Goal: Information Seeking & Learning: Learn about a topic

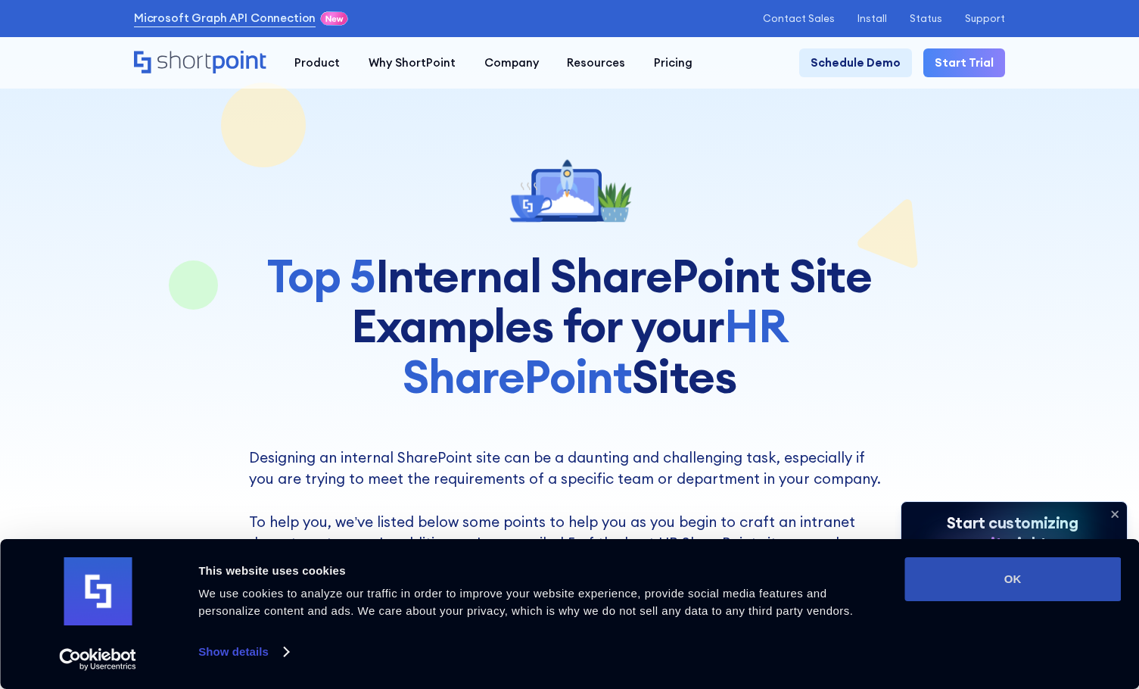
drag, startPoint x: 1108, startPoint y: 592, endPoint x: 1100, endPoint y: 590, distance: 7.9
click at [1100, 590] on button "OK" at bounding box center [1012, 579] width 216 height 44
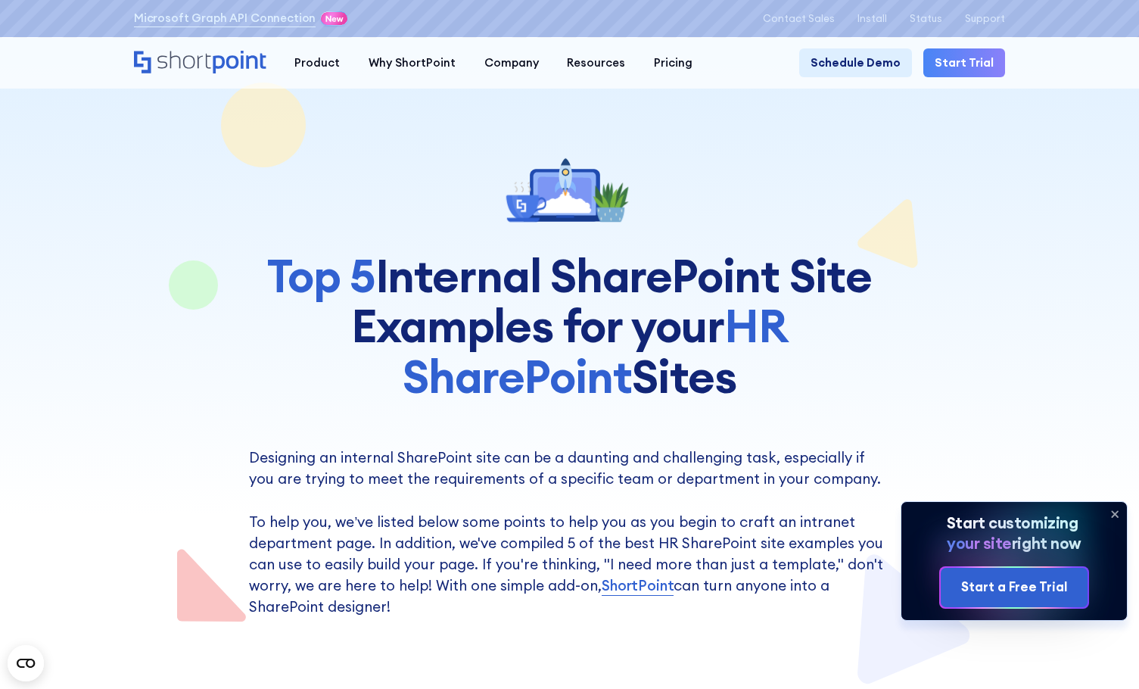
click at [1115, 512] on icon at bounding box center [1115, 514] width 6 height 6
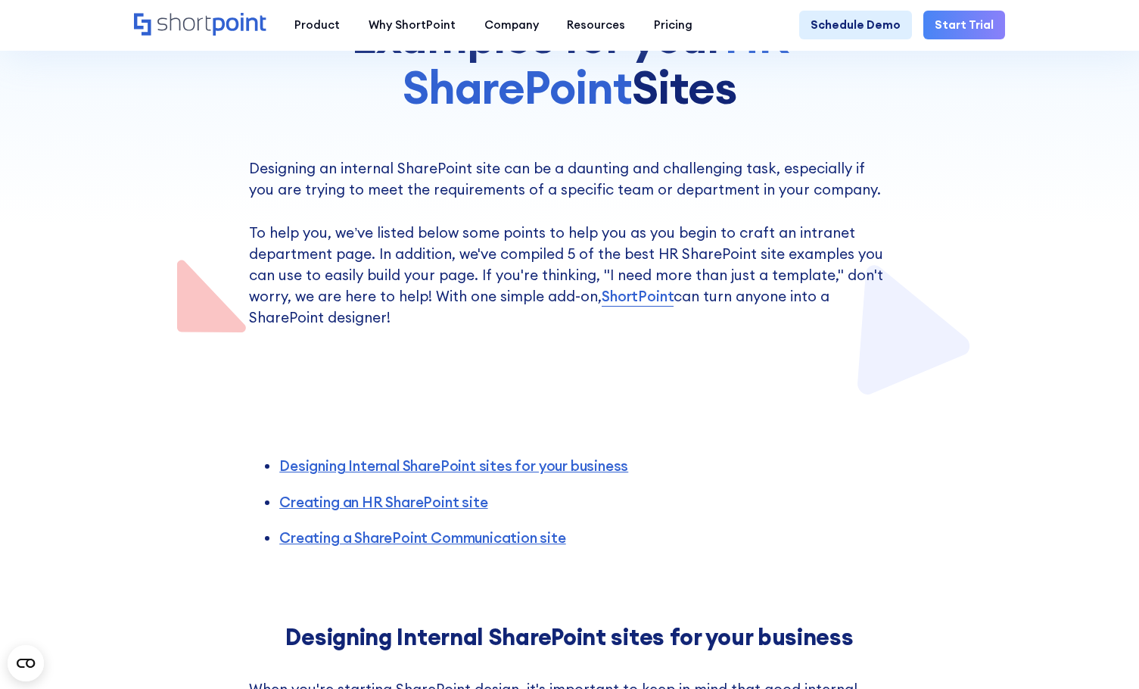
scroll to position [378, 0]
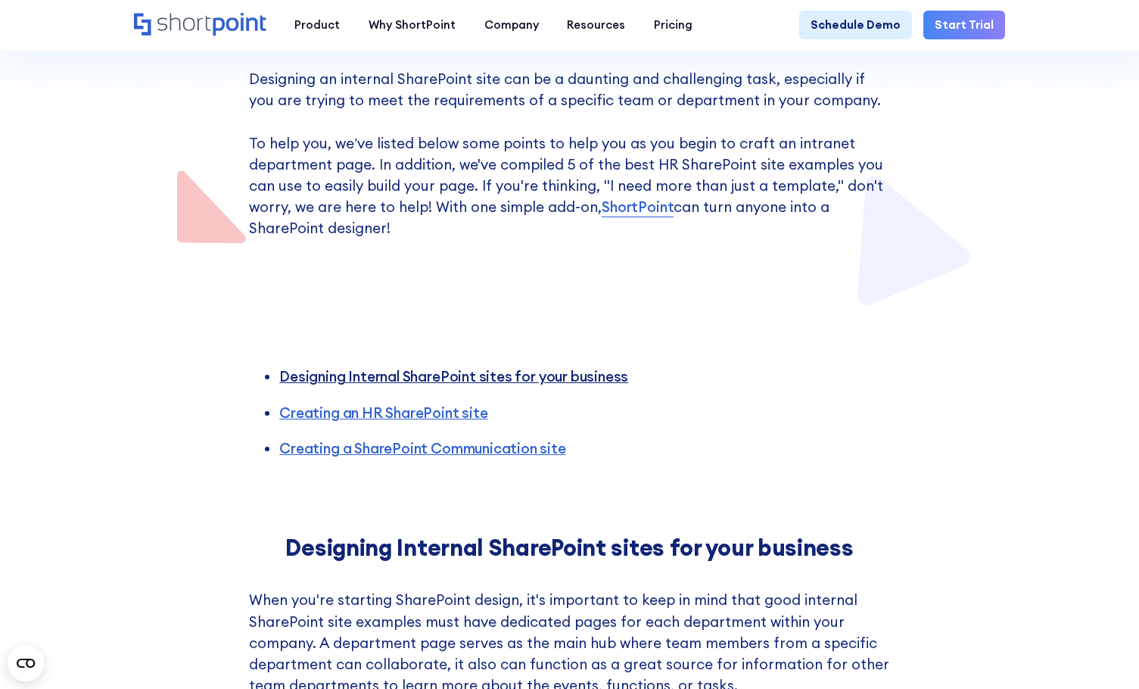
click at [544, 380] on link "Designing Internal SharePoint sites for your business" at bounding box center [453, 376] width 349 height 18
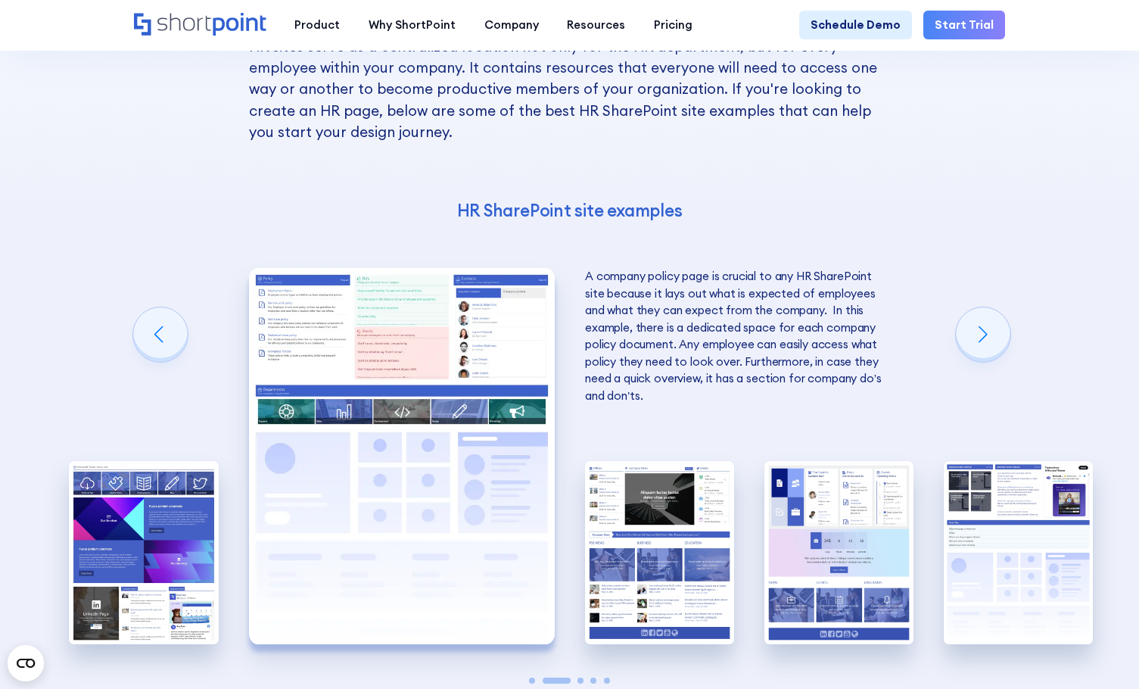
scroll to position [2382, 0]
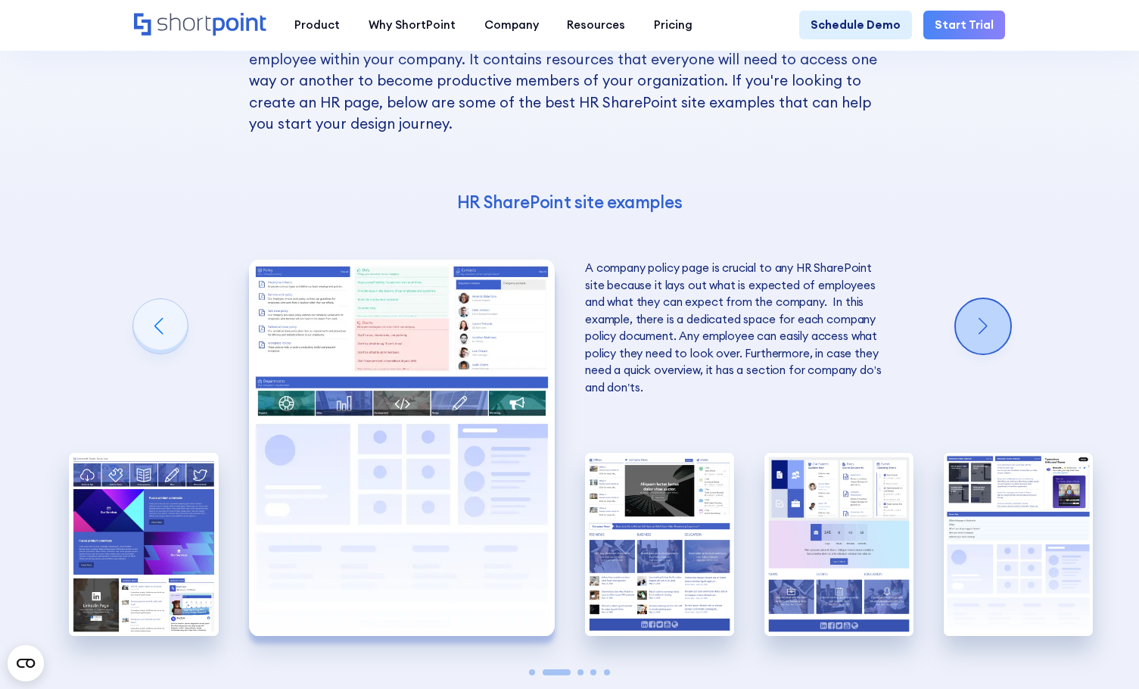
click at [993, 345] on div "Next slide" at bounding box center [983, 326] width 54 height 54
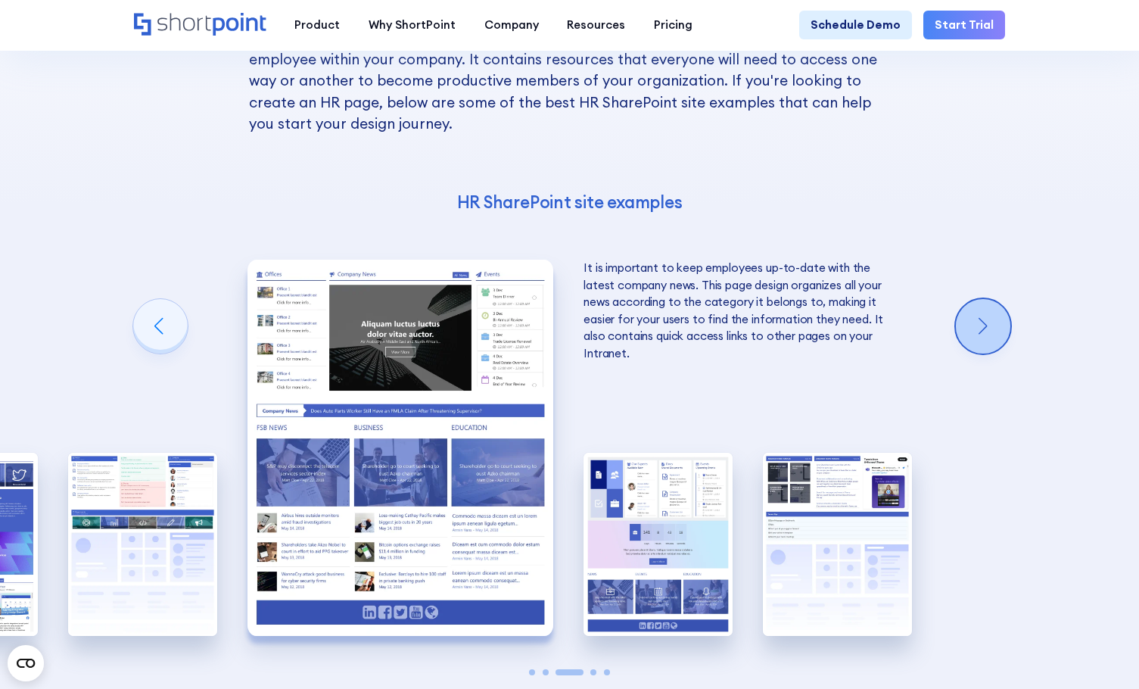
click at [998, 345] on div "Next slide" at bounding box center [983, 326] width 54 height 54
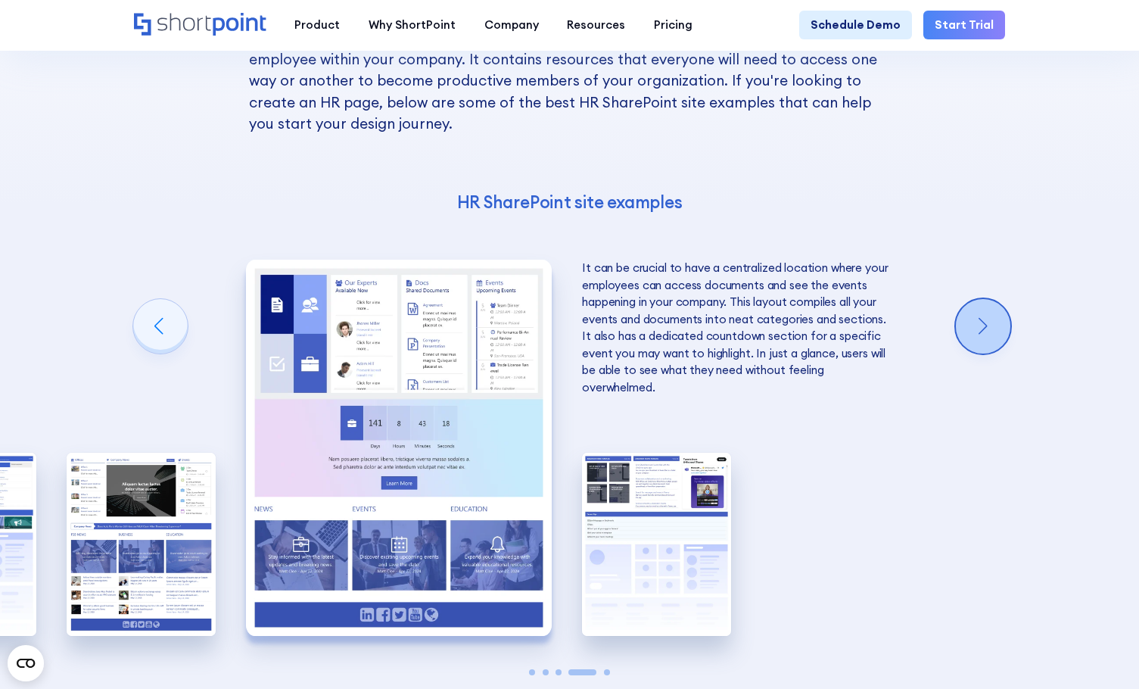
click at [998, 345] on div "Next slide" at bounding box center [983, 326] width 54 height 54
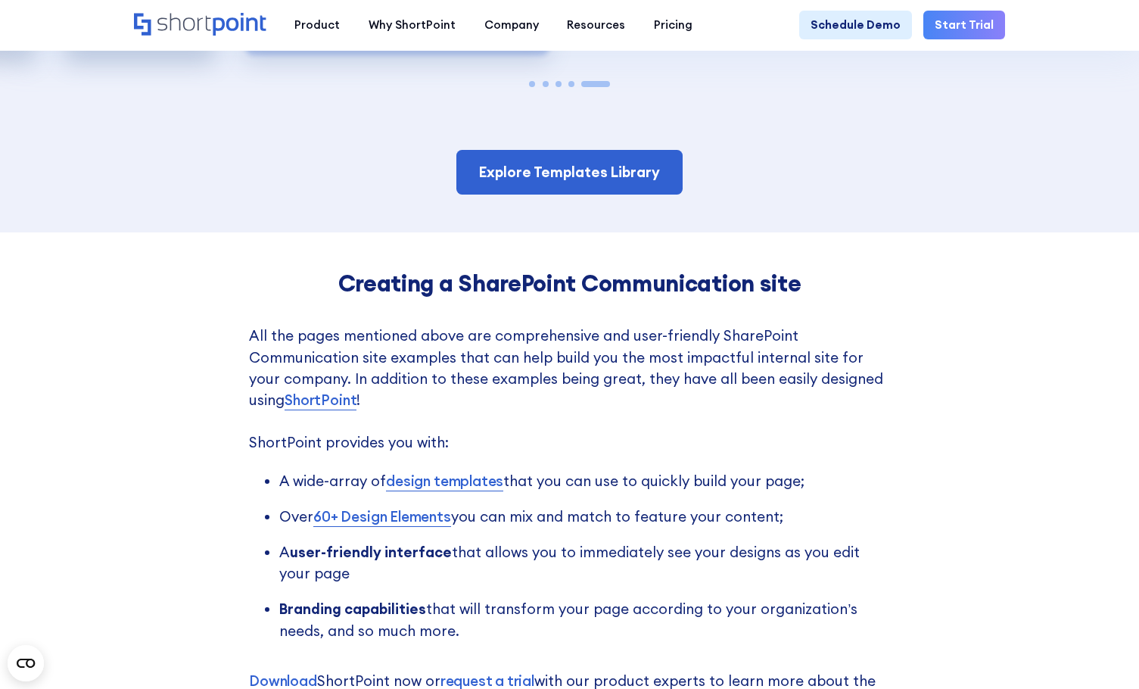
scroll to position [2987, 0]
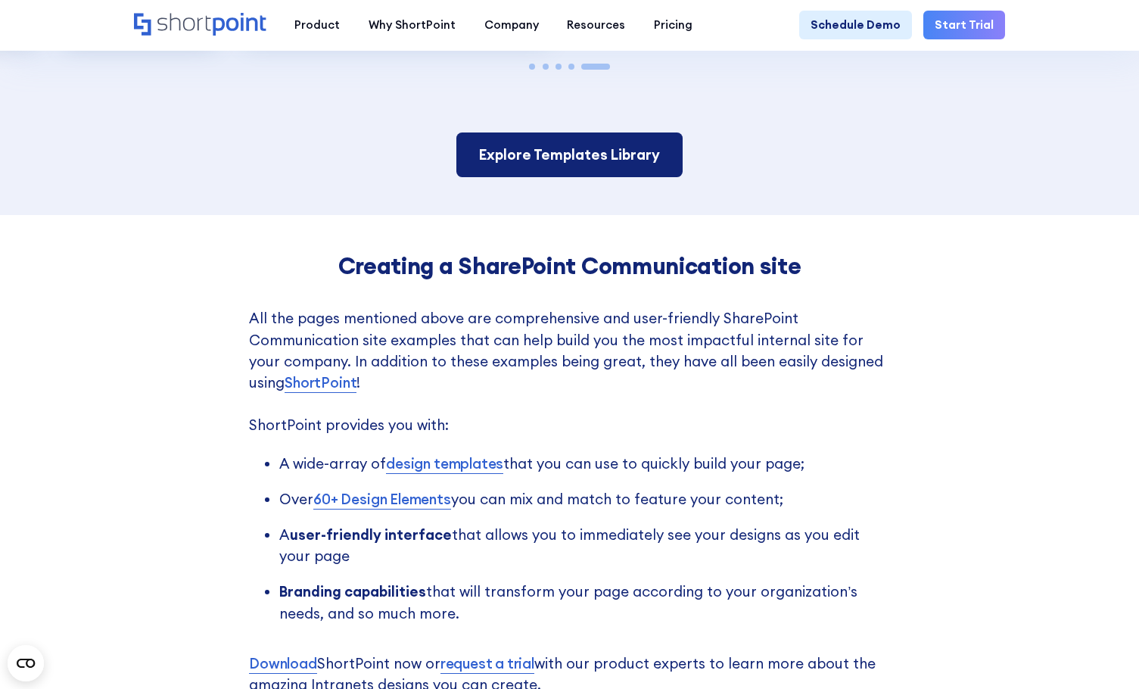
click at [599, 176] on link "Explore Templates Library" at bounding box center [569, 154] width 226 height 44
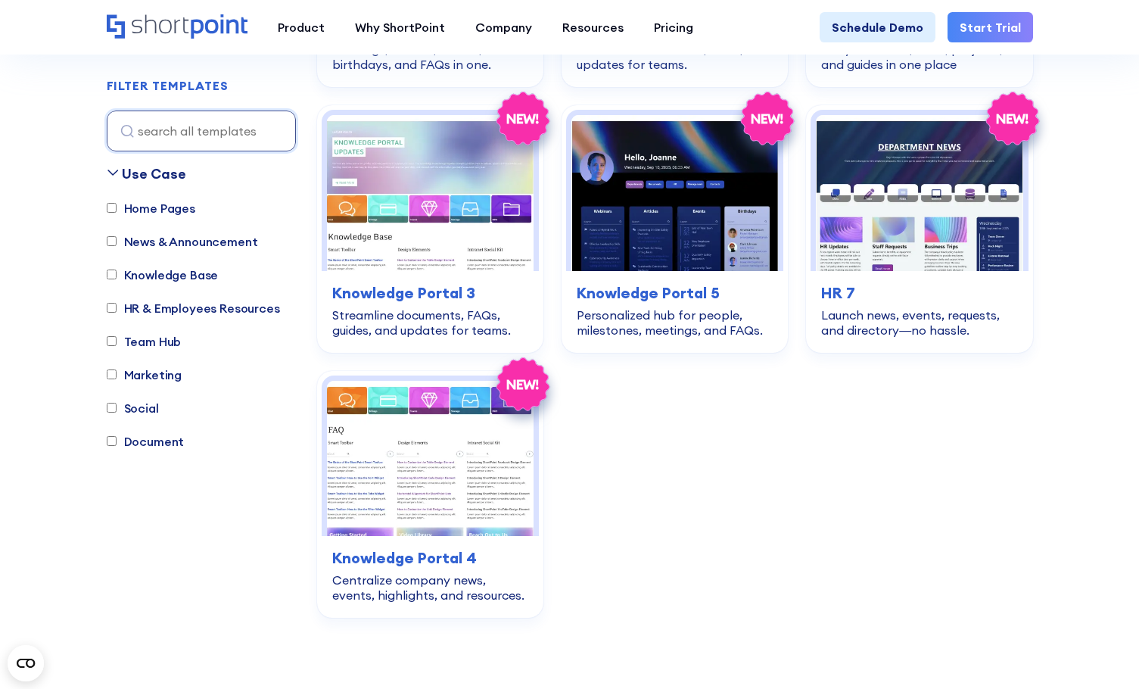
scroll to position [4237, 0]
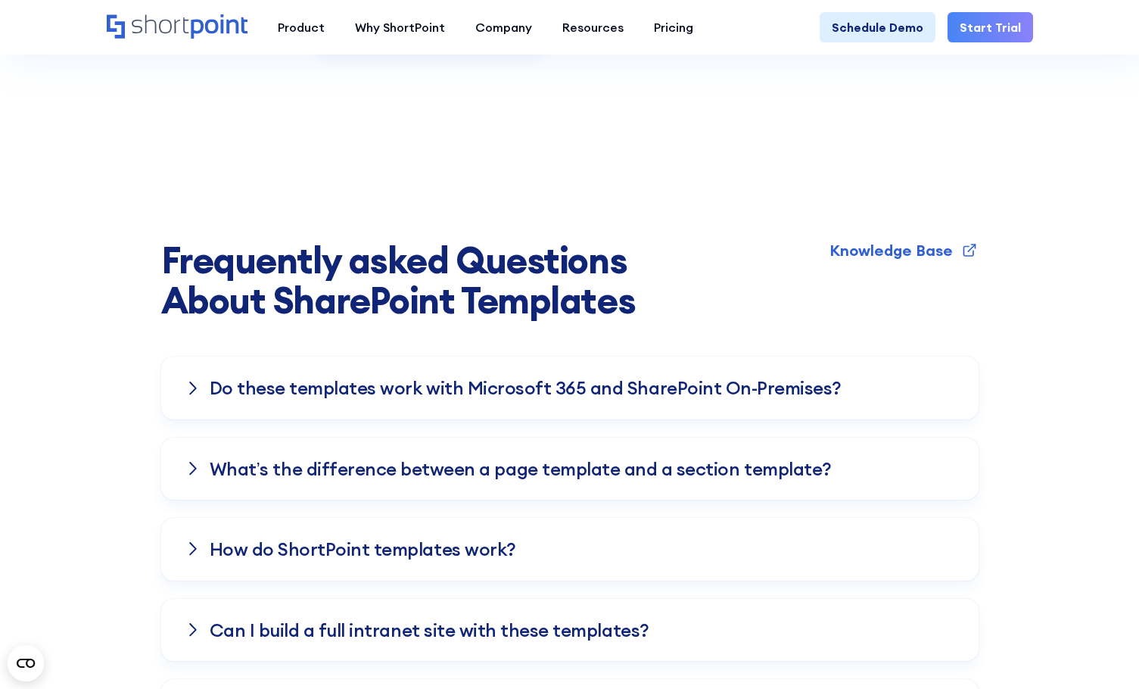
click at [869, 356] on div "Do these templates work with Microsoft 365 and SharePoint On-Premises?" at bounding box center [569, 387] width 817 height 62
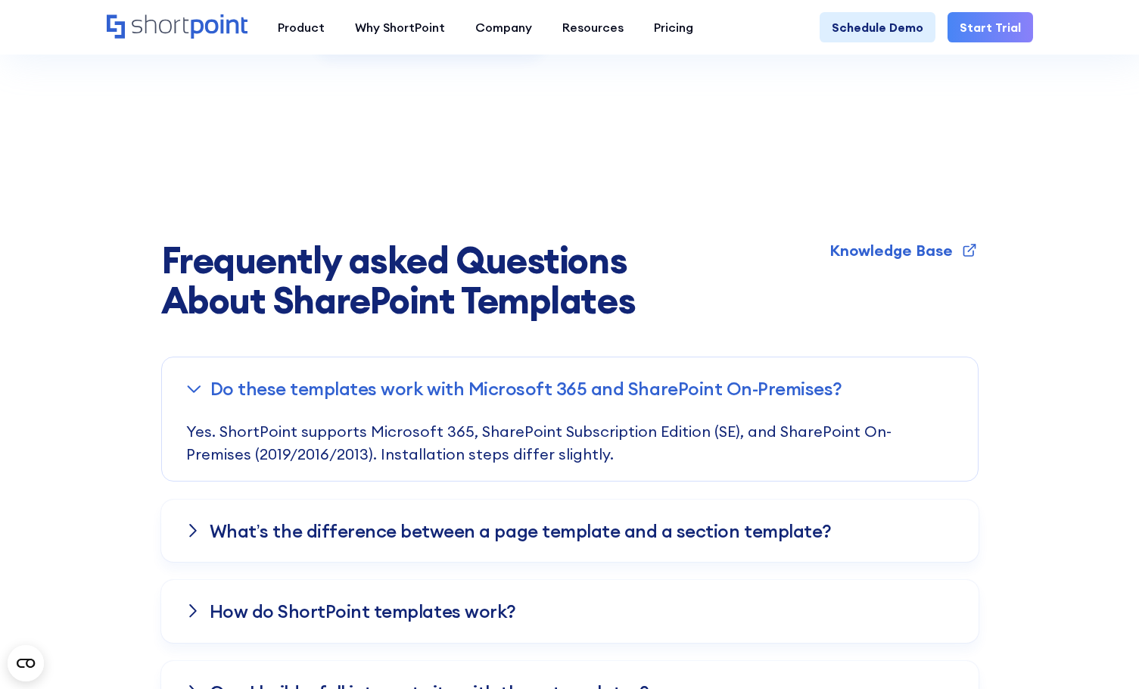
click at [869, 357] on div "Do these templates work with Microsoft 365 and SharePoint On-Premises?" at bounding box center [570, 388] width 816 height 62
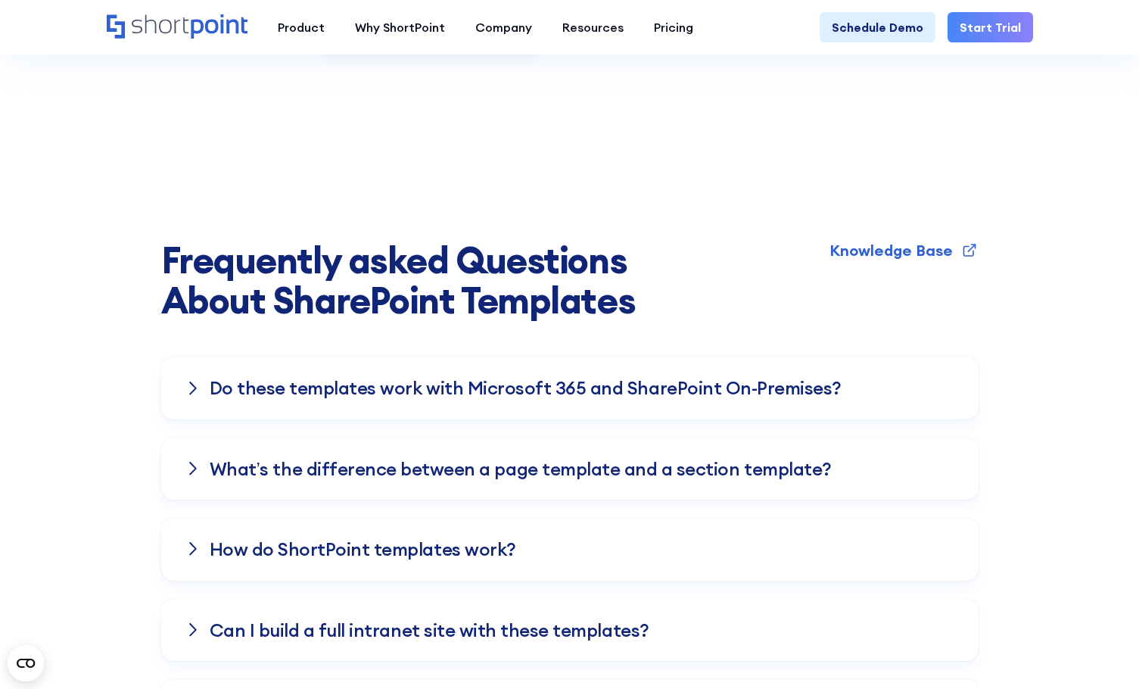
click at [892, 356] on div "Do these templates work with Microsoft 365 and SharePoint On-Premises?" at bounding box center [569, 387] width 817 height 62
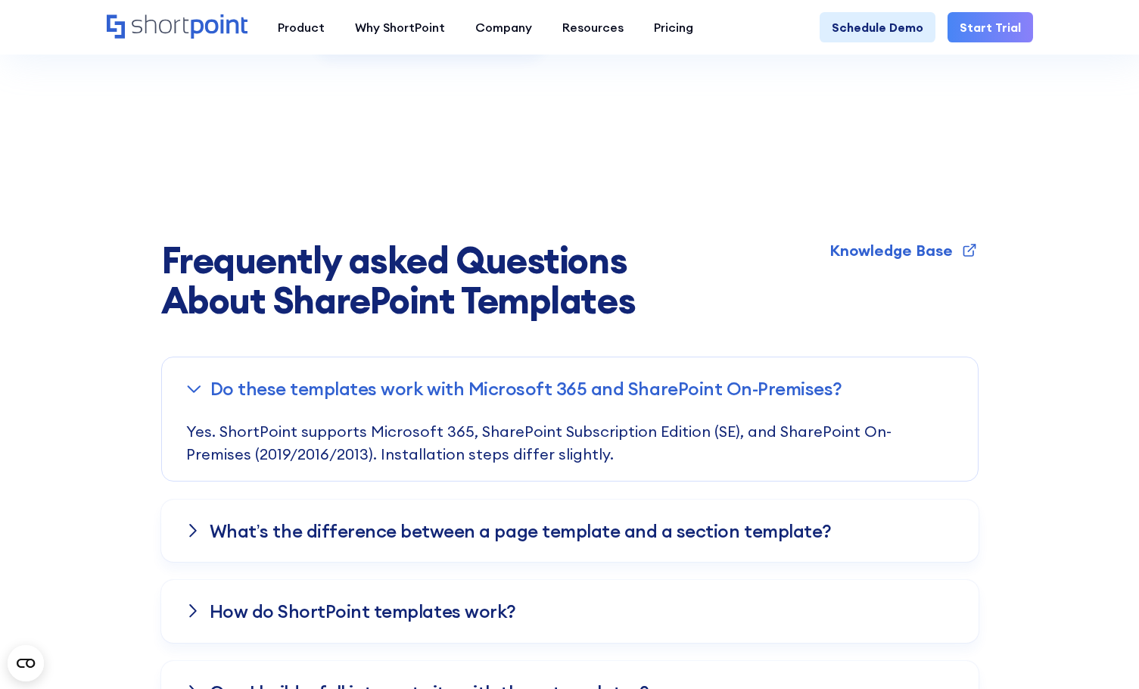
click at [892, 357] on div "Do these templates work with Microsoft 365 and SharePoint On-Premises?" at bounding box center [570, 388] width 816 height 62
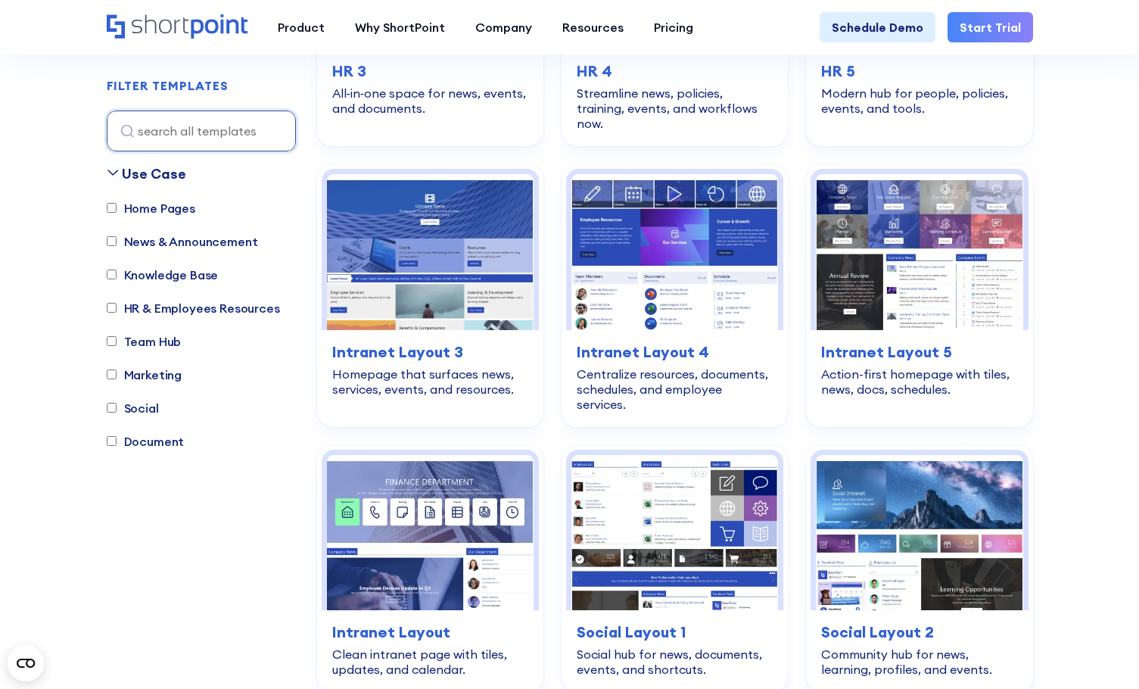
scroll to position [2497, 0]
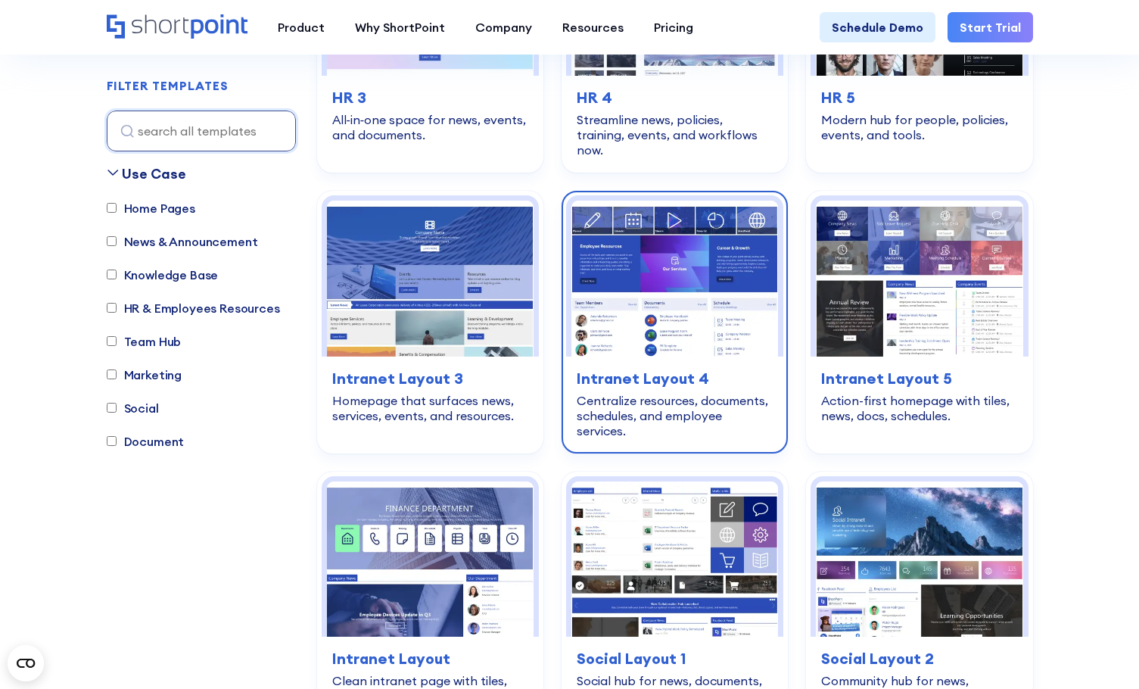
click at [658, 367] on h3 "Intranet Layout 4" at bounding box center [675, 378] width 196 height 23
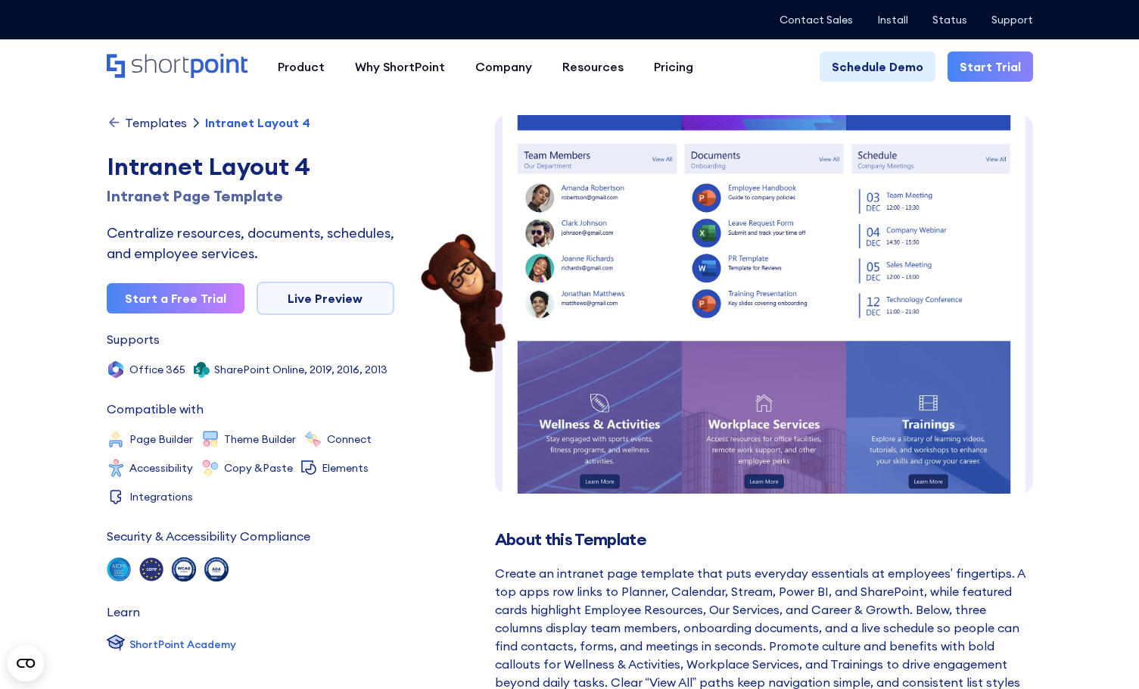
scroll to position [266, 0]
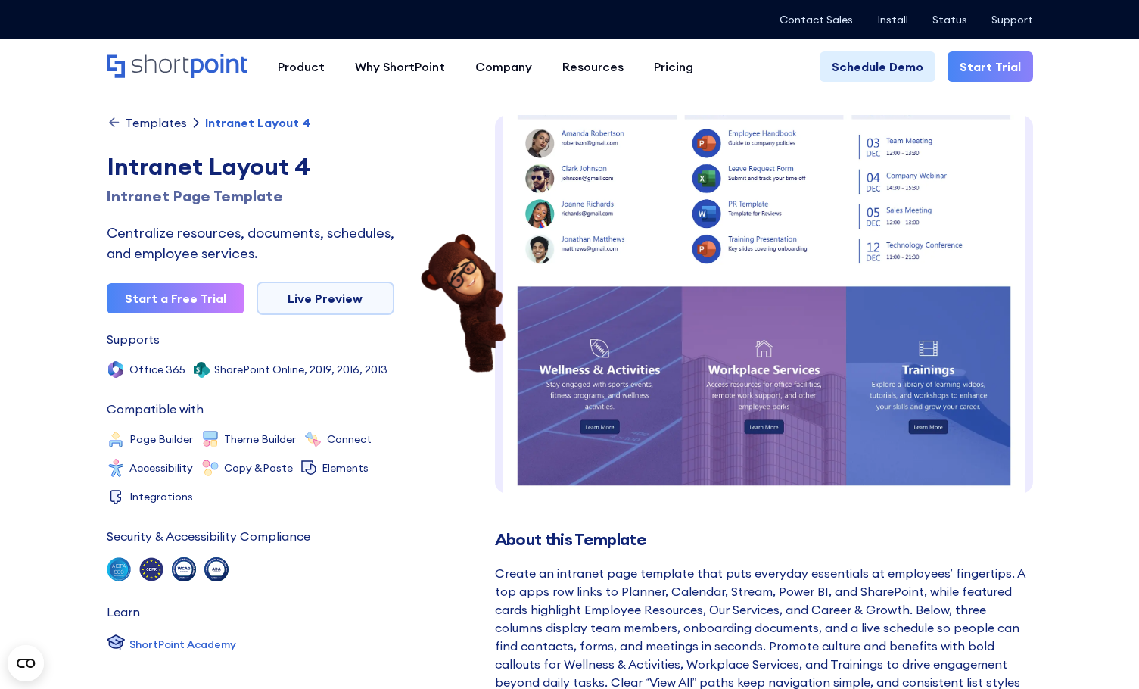
click at [832, 401] on img at bounding box center [764, 178] width 538 height 659
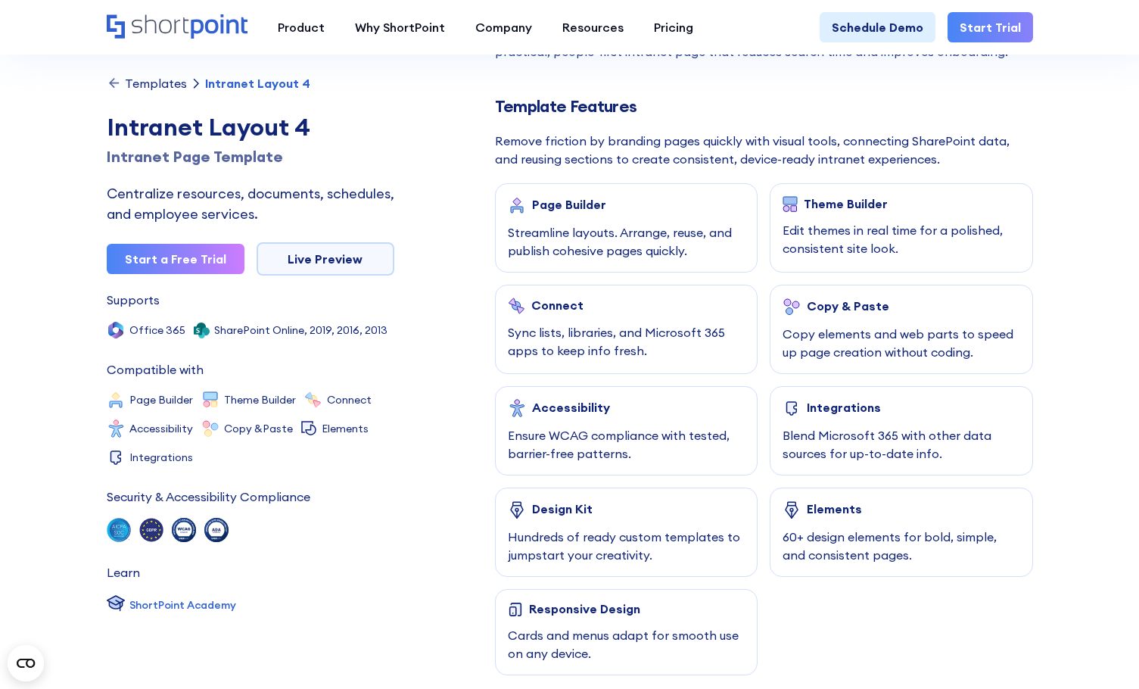
scroll to position [832, 0]
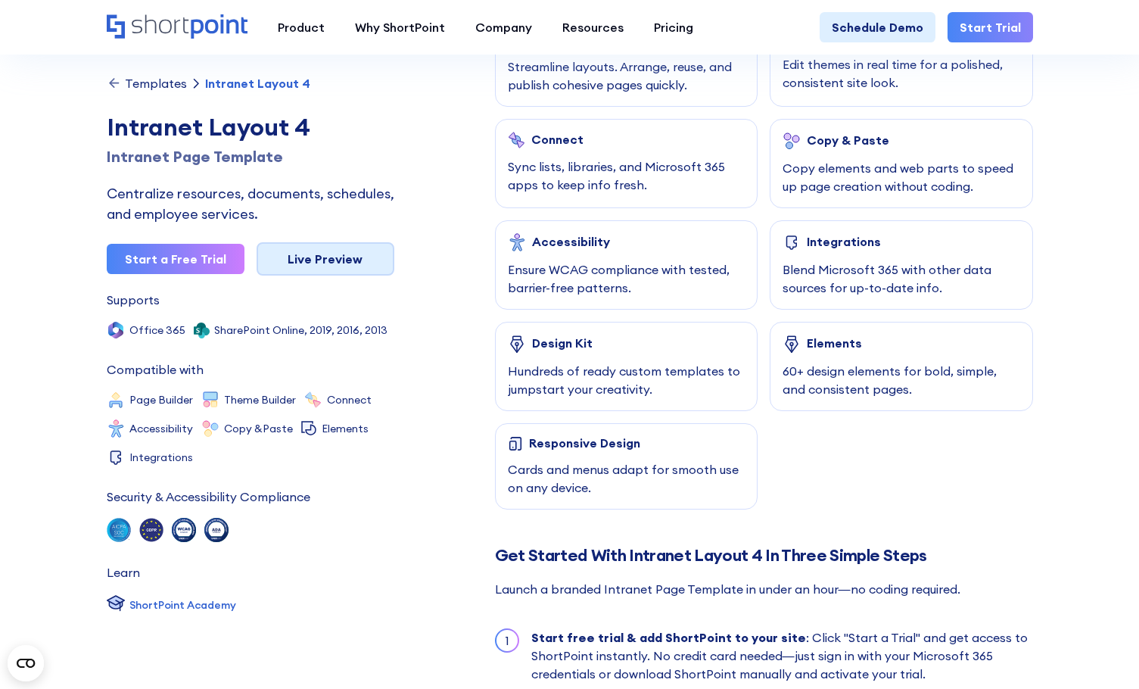
click at [334, 264] on link "Live Preview" at bounding box center [326, 258] width 138 height 33
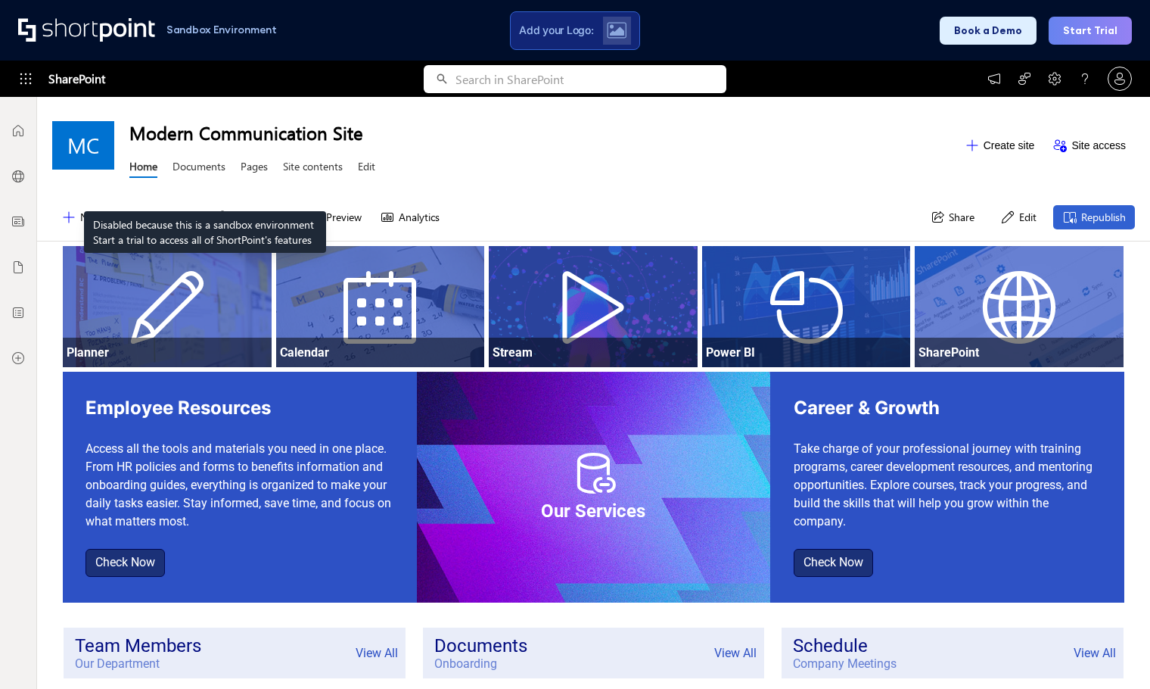
click at [205, 173] on link "Documents" at bounding box center [199, 168] width 53 height 19
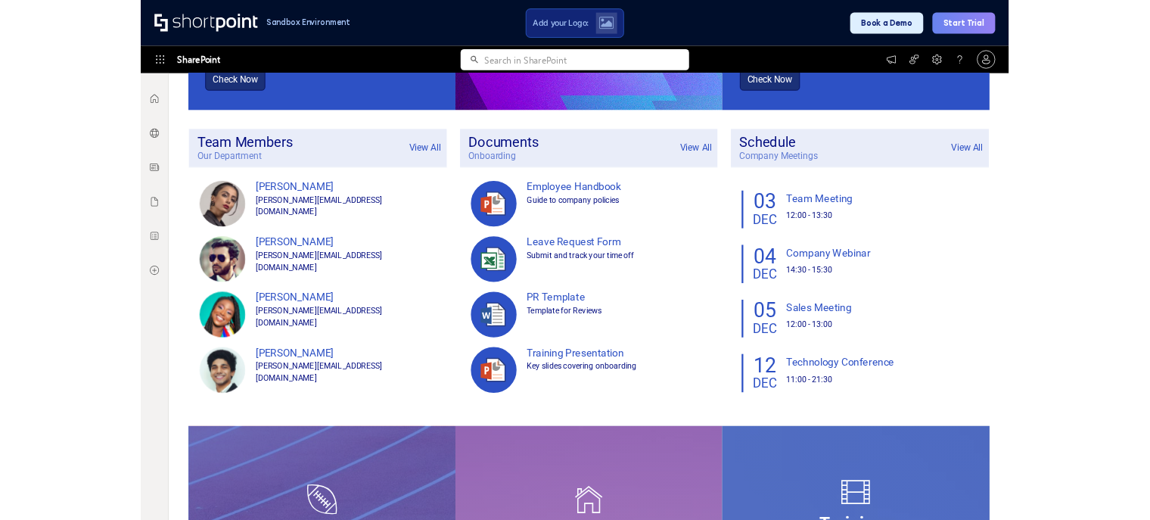
scroll to position [377, 0]
